Goal: Transaction & Acquisition: Book appointment/travel/reservation

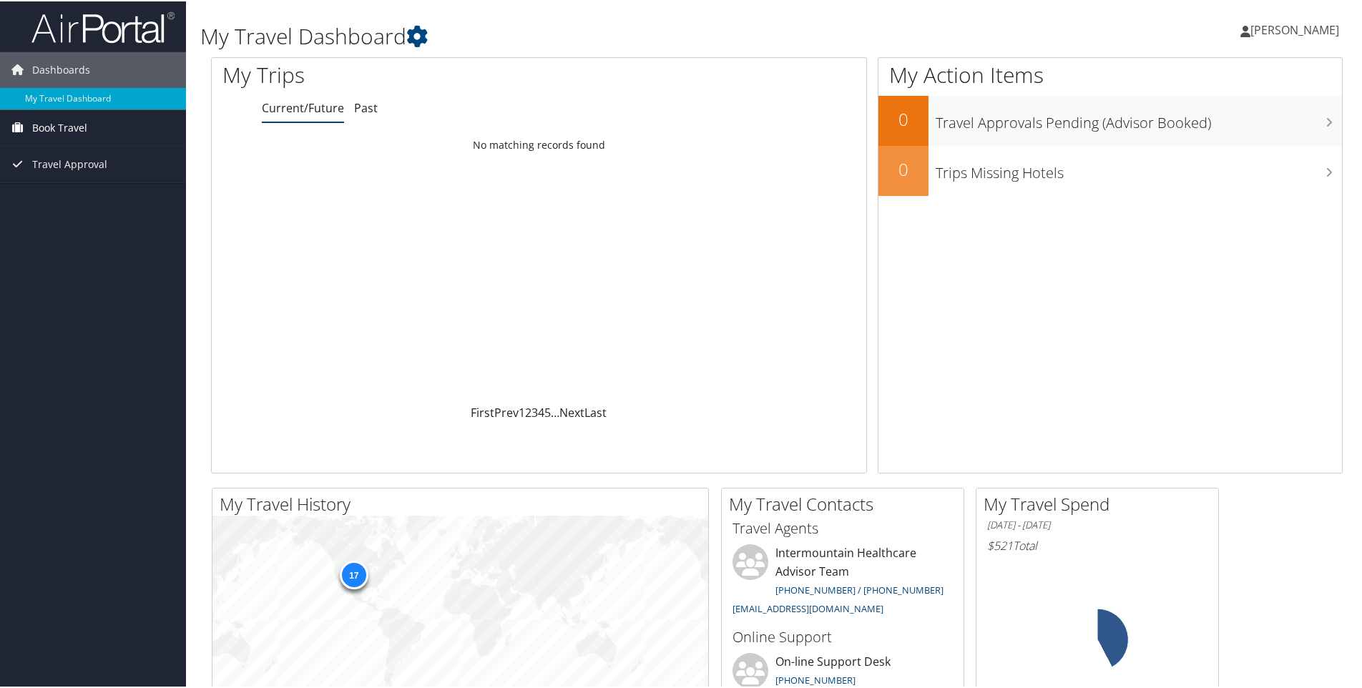
click at [33, 126] on span "Book Travel" at bounding box center [59, 127] width 55 height 36
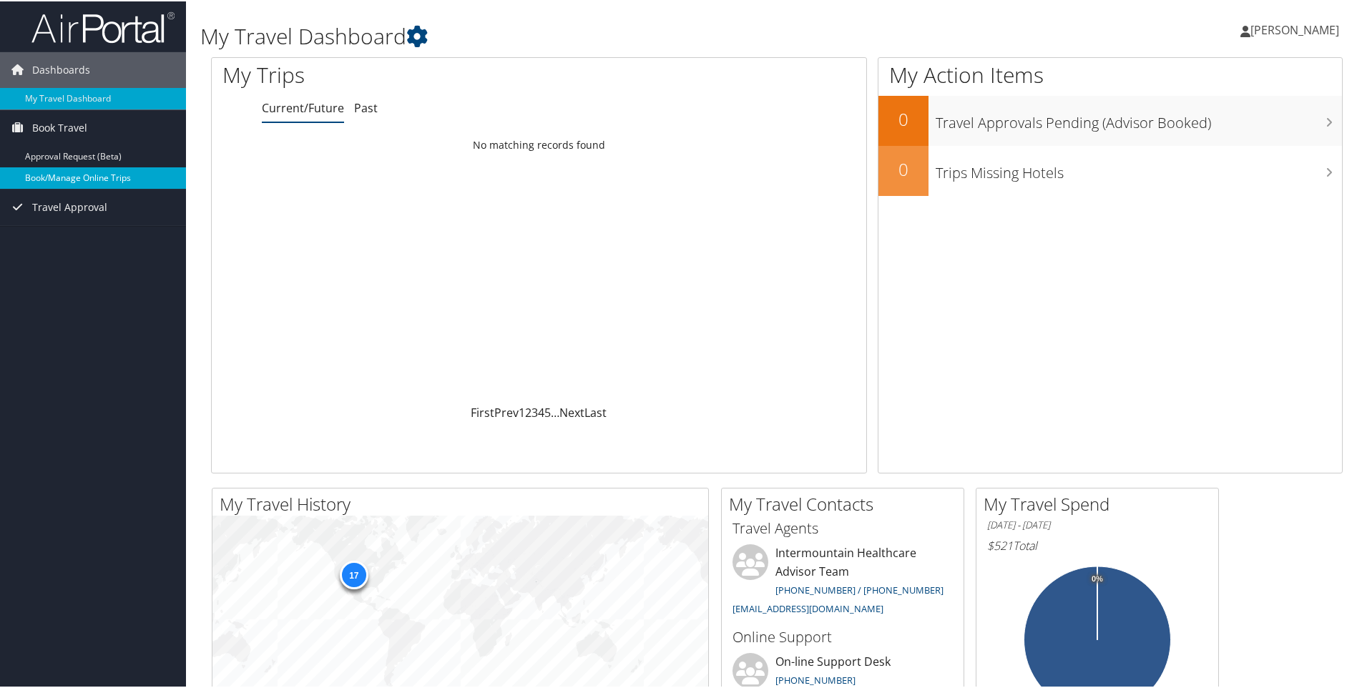
click at [49, 171] on link "Book/Manage Online Trips" at bounding box center [93, 176] width 186 height 21
click at [89, 127] on link "Book Travel" at bounding box center [93, 127] width 186 height 36
click at [90, 182] on link "Book/Manage Online Trips" at bounding box center [93, 176] width 186 height 21
